Goal: Information Seeking & Learning: Learn about a topic

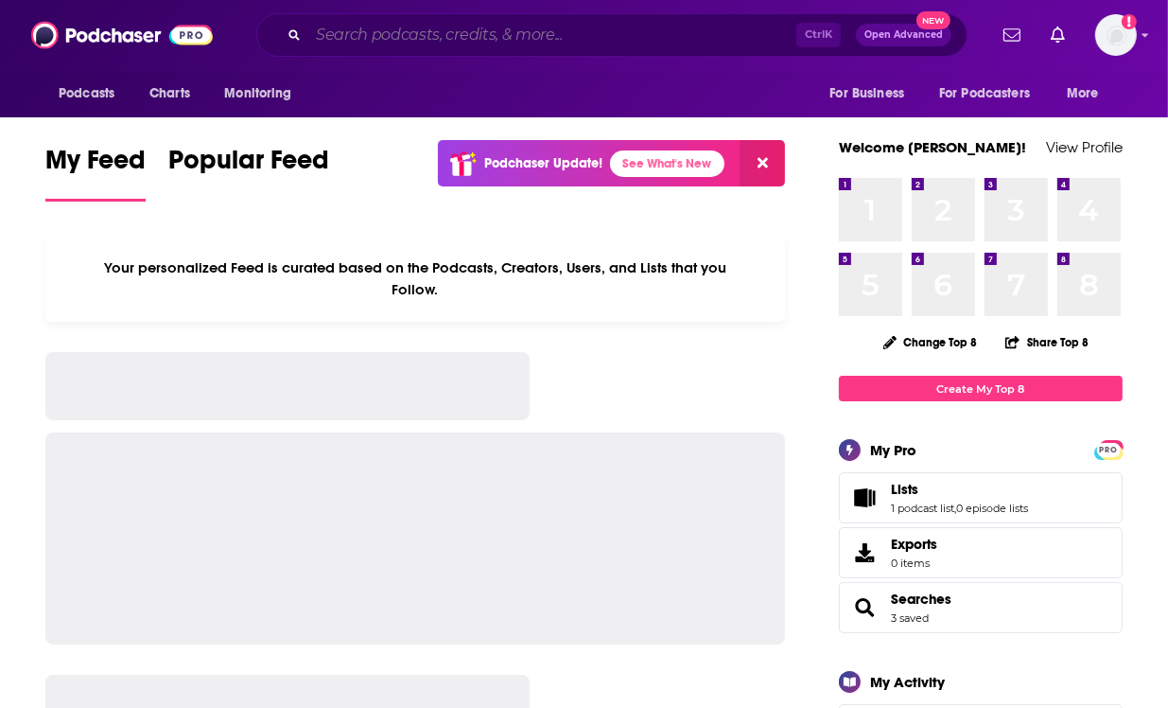
click at [365, 40] on input "Search podcasts, credits, & more..." at bounding box center [552, 35] width 488 height 30
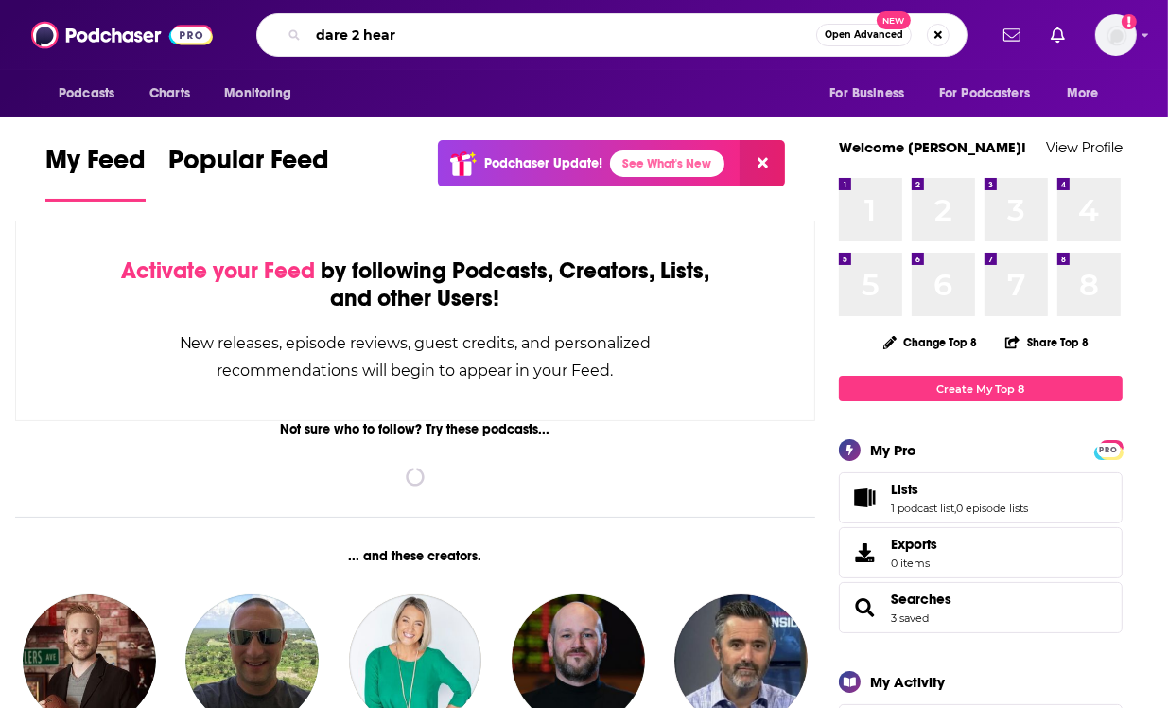
type input "dare 2 hear"
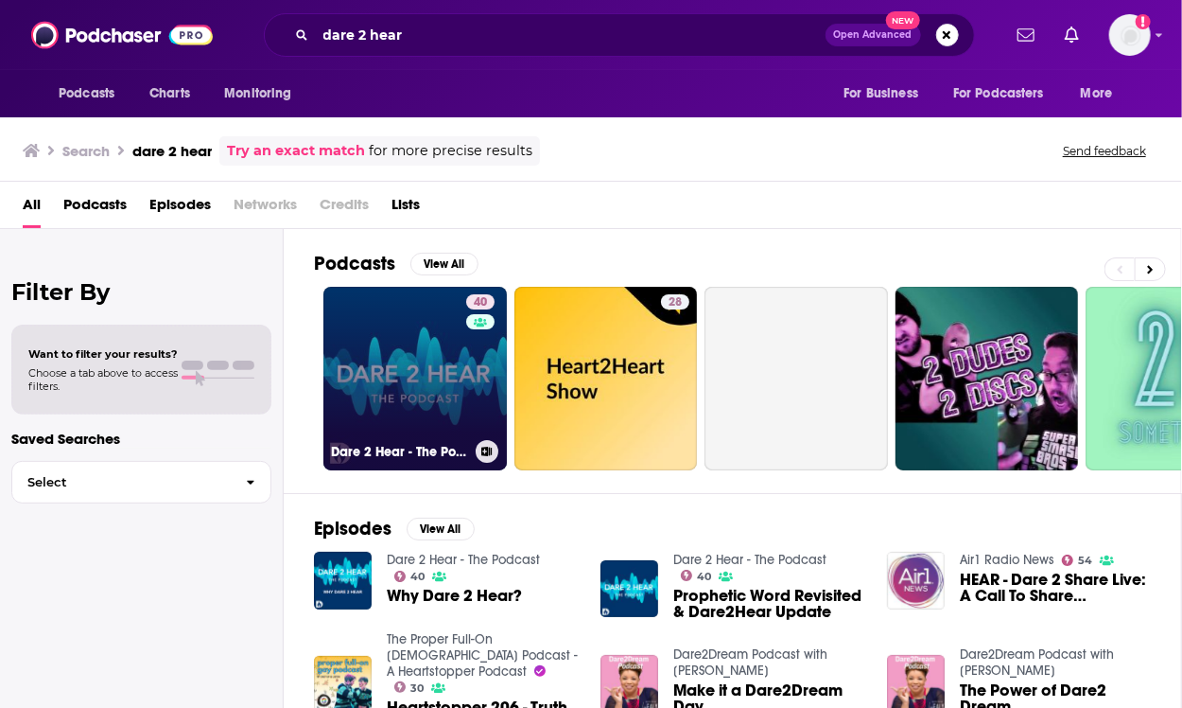
click at [426, 352] on link "40 Dare 2 Hear - The Podcast" at bounding box center [416, 379] width 184 height 184
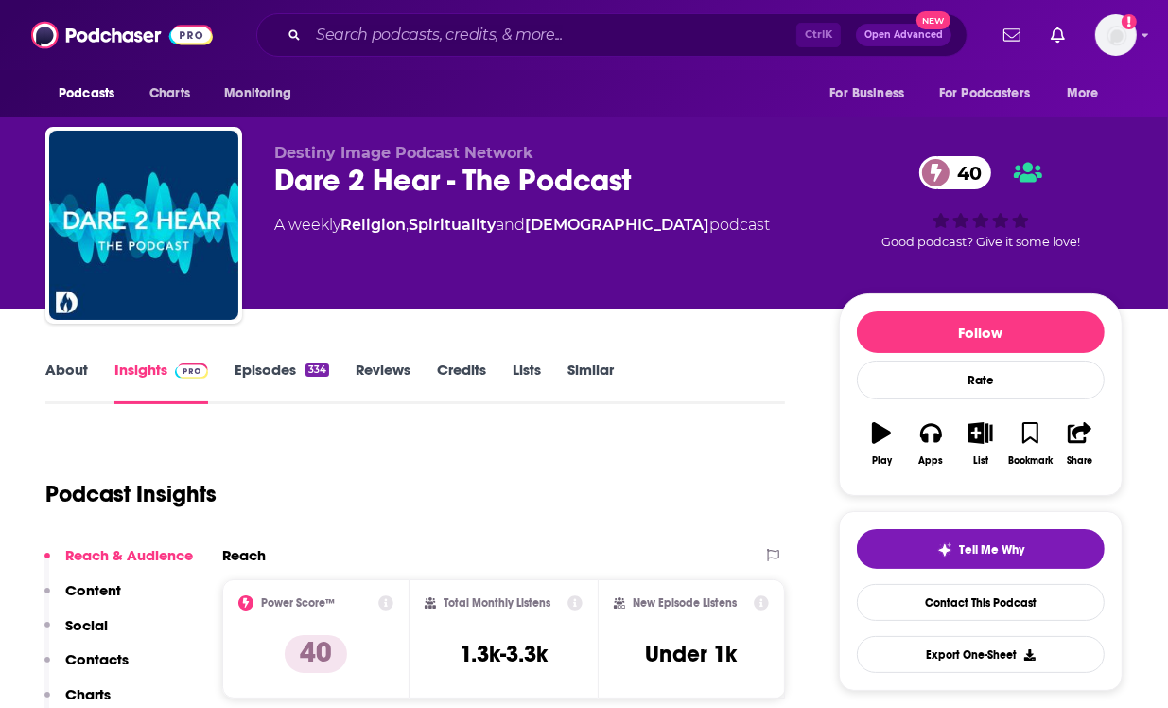
click at [59, 364] on link "About" at bounding box center [66, 382] width 43 height 44
